Goal: Transaction & Acquisition: Purchase product/service

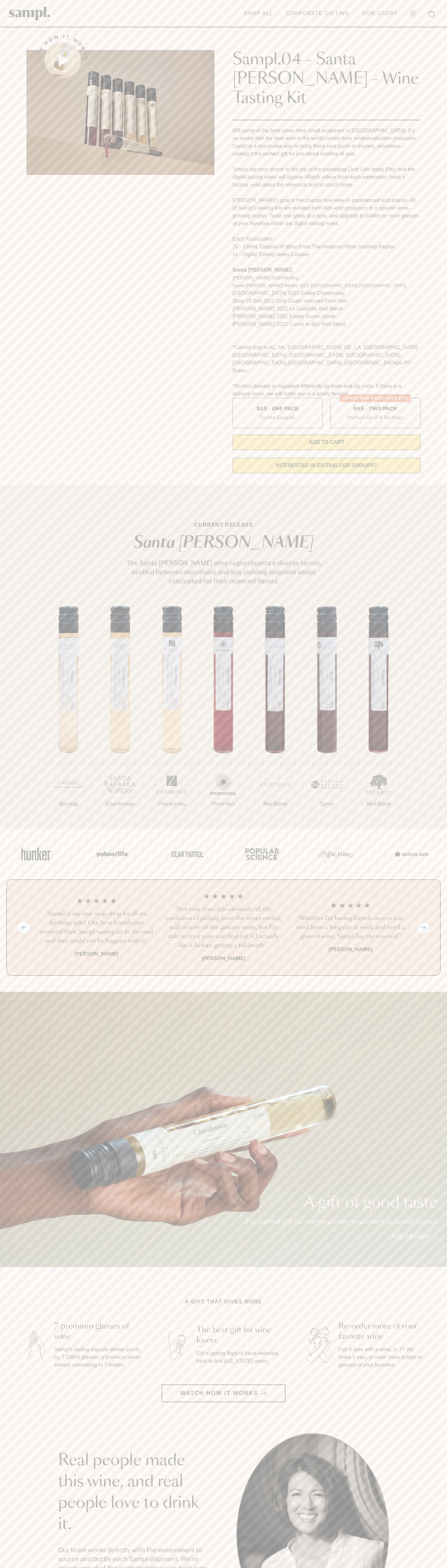
click at [213, 1] on header "Toggle navigation menu Shop All Corporate Gifting Our Story Account Story Shop …" at bounding box center [224, 13] width 447 height 27
click at [424, 50] on div "See how it works Sampl.04 - Santa [PERSON_NAME] - Wine Tasting Kit Gift some of…" at bounding box center [224, 252] width 406 height 453
click at [62, 1567] on html "Skip to main content Toggle navigation menu Shop All Corporate Gifting Our Stor…" at bounding box center [224, 1304] width 447 height 2608
click at [7, 880] on div "Previous slide Next slide “Not only does this eliminate all the confusion of pi…" at bounding box center [224, 928] width 434 height 96
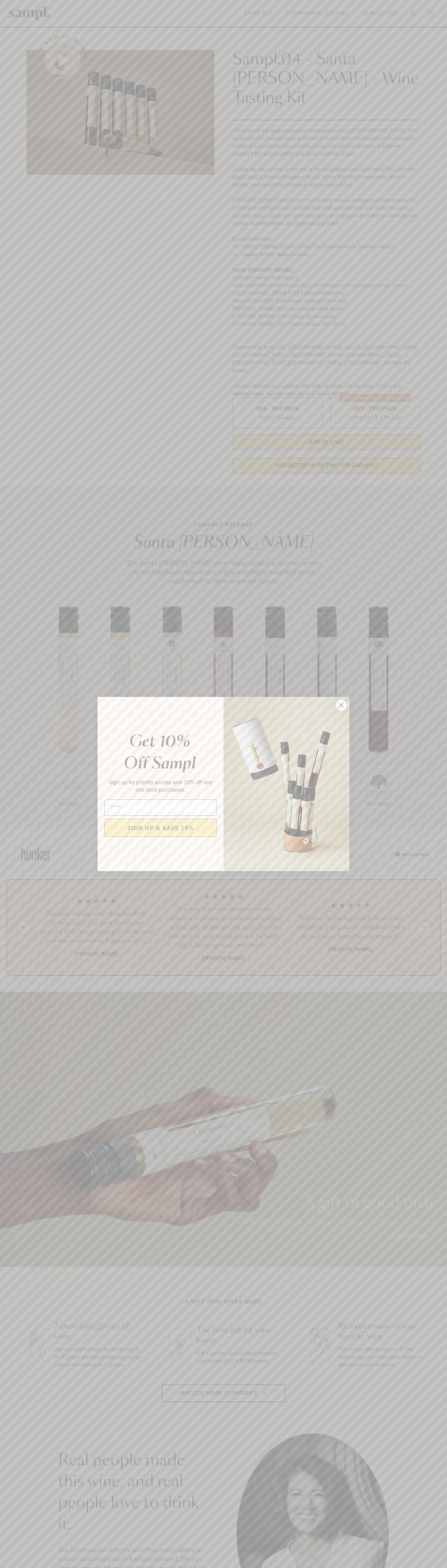
click at [341, 705] on icon "Close dialog" at bounding box center [341, 705] width 4 height 4
